Goal: Find specific page/section

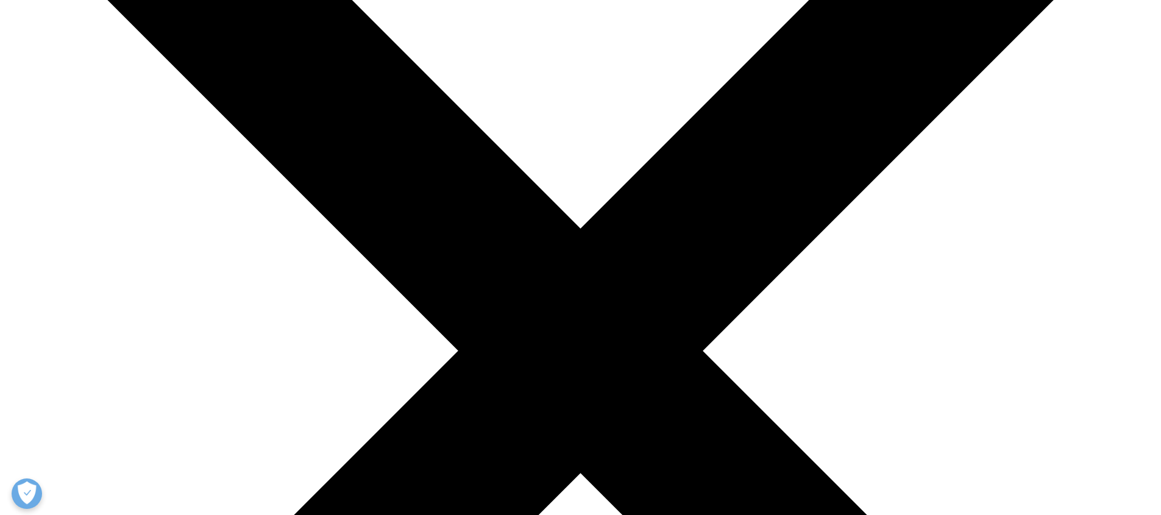
scroll to position [246, 0]
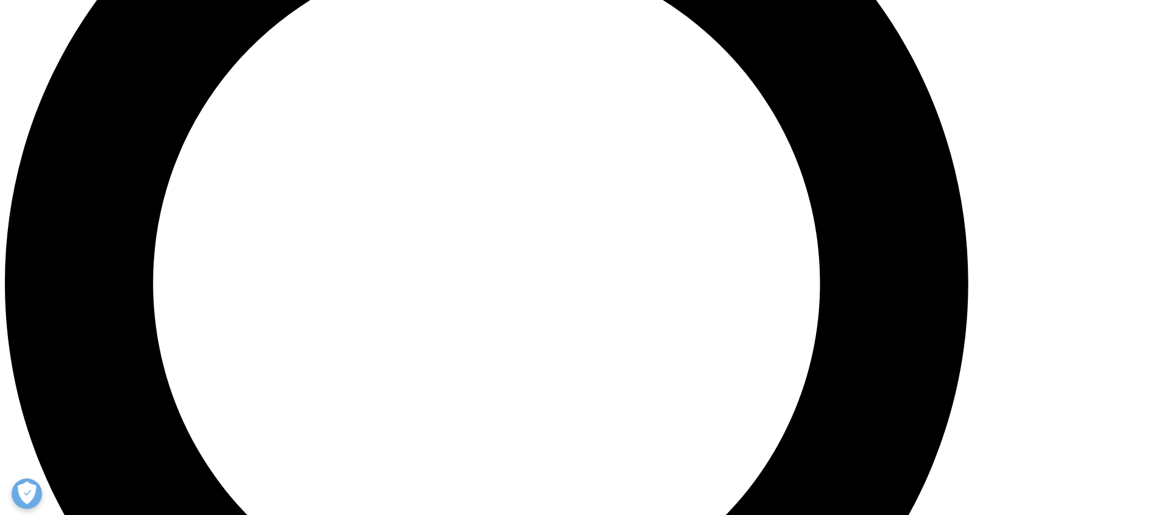
scroll to position [1372, 0]
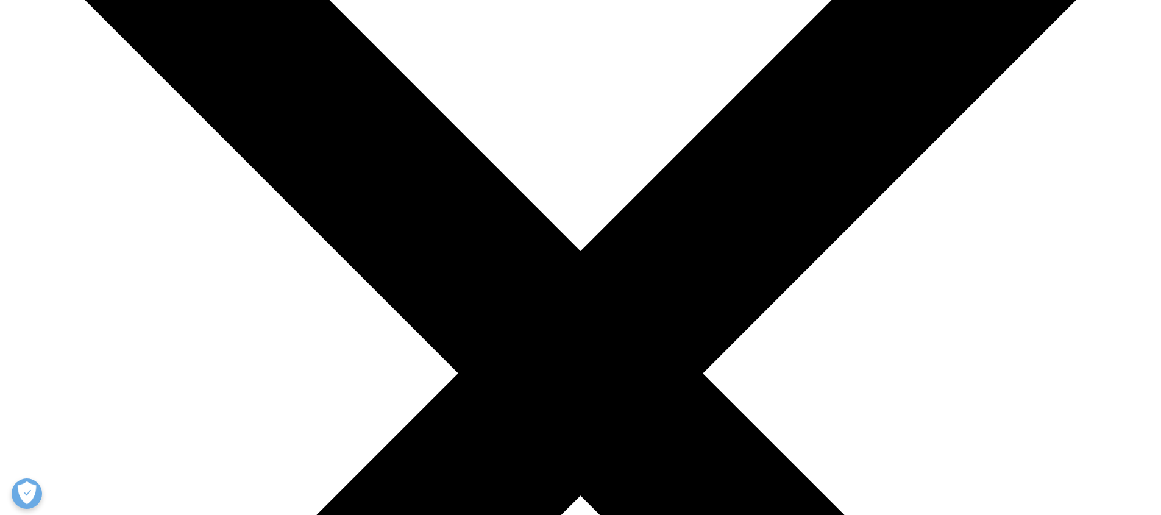
scroll to position [218, 0]
